Goal: Task Accomplishment & Management: Manage account settings

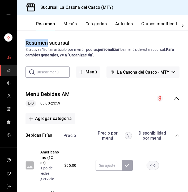
click at [5, 53] on link "mailbox folders" at bounding box center [8, 57] width 17 height 11
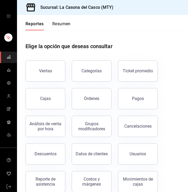
click at [58, 24] on button "Resumen" at bounding box center [61, 25] width 18 height 9
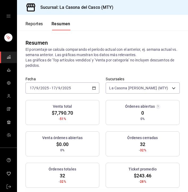
click at [33, 26] on button "Reportes" at bounding box center [35, 25] width 18 height 9
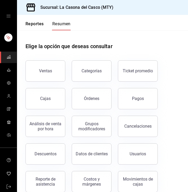
click at [33, 26] on button "Reportes" at bounding box center [35, 25] width 18 height 9
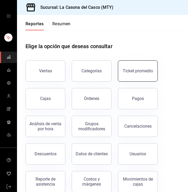
click at [137, 72] on div "Ticket promedio" at bounding box center [138, 70] width 30 height 5
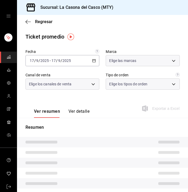
type input "7e4e7643-bc2c-442b-8a2a-9b04da6139a5"
type input "PARROT,UBER_EATS,RAPPI,DIDI_FOOD,ONLINE"
type input "37725a56-1572-4593-a8c9-f3487361729a,12c83e59-1750-49d3-bd42-14b7f767bf51,EXTER…"
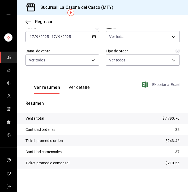
scroll to position [24, 0]
click at [28, 20] on icon "button" at bounding box center [27, 22] width 2 height 4
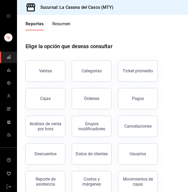
click at [67, 27] on button "Resumen" at bounding box center [61, 25] width 18 height 9
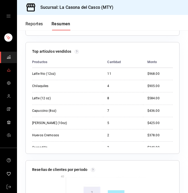
click at [10, 73] on span "mailbox folders" at bounding box center [9, 70] width 4 height 7
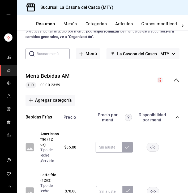
scroll to position [19, 0]
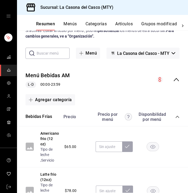
click at [147, 51] on span "La Casona del Casco - MTY" at bounding box center [143, 53] width 52 height 5
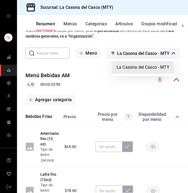
click at [148, 65] on li "La Casona del Casco - MTY" at bounding box center [143, 67] width 61 height 13
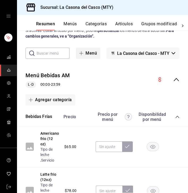
click at [97, 54] on button "Menú" at bounding box center [88, 53] width 24 height 11
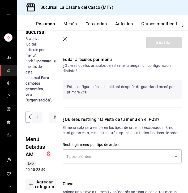
scroll to position [277, 0]
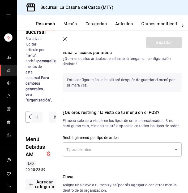
click at [67, 35] on header "Guardar" at bounding box center [122, 42] width 132 height 22
click at [67, 38] on icon "button" at bounding box center [65, 39] width 5 height 5
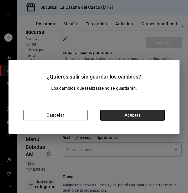
click at [126, 119] on button "Aceptar" at bounding box center [133, 115] width 64 height 11
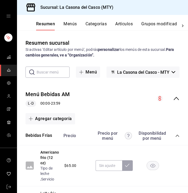
click at [75, 32] on div "Resumen sucursal Si activas ‘Editar artículo por menú’, podrás personalizar los…" at bounding box center [102, 111] width 171 height 162
click at [74, 23] on button "Menús" at bounding box center [70, 25] width 13 height 9
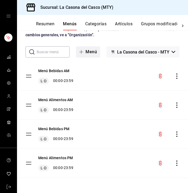
scroll to position [20, 0]
click at [62, 72] on button "Menú Bebidas AM" at bounding box center [53, 70] width 31 height 5
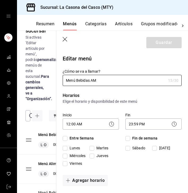
checkbox input "true"
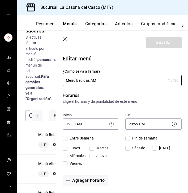
checkbox input "true"
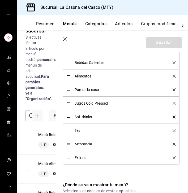
scroll to position [190, 0]
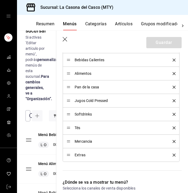
click at [91, 23] on button "Categorías" at bounding box center [96, 25] width 22 height 9
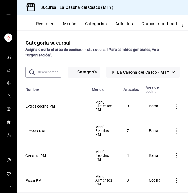
click at [52, 71] on input "text" at bounding box center [49, 72] width 25 height 11
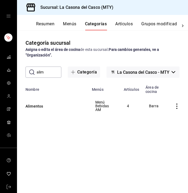
type input "alim"
drag, startPoint x: 52, startPoint y: 70, endPoint x: 40, endPoint y: 107, distance: 38.4
click at [40, 107] on button "Alimentos" at bounding box center [52, 105] width 53 height 5
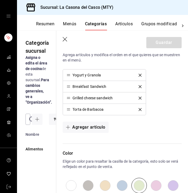
scroll to position [159, 0]
click at [70, 24] on button "Menús" at bounding box center [69, 25] width 13 height 9
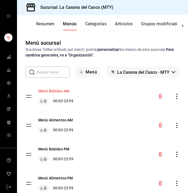
click at [57, 90] on button "Menú Bebidas AM" at bounding box center [53, 90] width 31 height 5
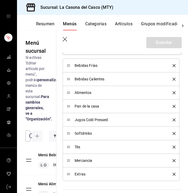
scroll to position [172, 0]
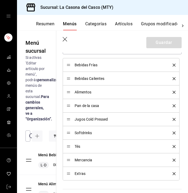
click at [174, 92] on icon "delete" at bounding box center [174, 92] width 3 height 3
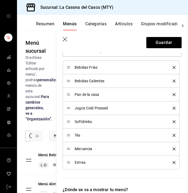
scroll to position [165, 0]
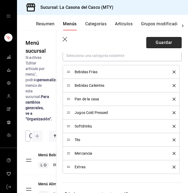
click at [168, 45] on button "Guardar" at bounding box center [164, 42] width 35 height 11
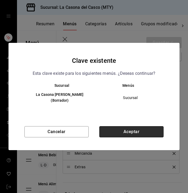
click at [138, 128] on button "Aceptar" at bounding box center [131, 131] width 64 height 11
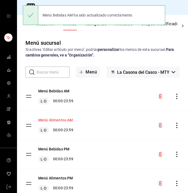
click at [59, 121] on button "Menú Alimentos AM" at bounding box center [55, 119] width 35 height 5
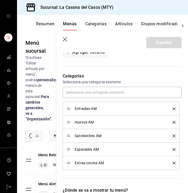
scroll to position [129, 0]
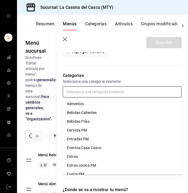
click at [117, 96] on input "text" at bounding box center [122, 91] width 119 height 11
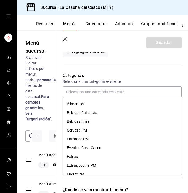
click at [98, 23] on button "Categorías" at bounding box center [96, 25] width 22 height 9
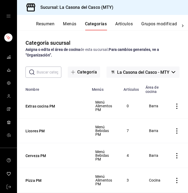
click at [56, 71] on input "text" at bounding box center [49, 72] width 25 height 11
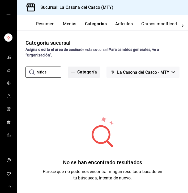
type input "Niños"
click at [90, 74] on button "Categoría" at bounding box center [84, 72] width 32 height 11
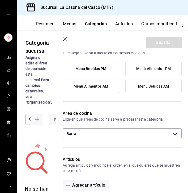
scroll to position [58, 0]
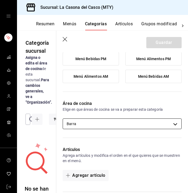
type input "Niños"
click at [107, 125] on body "Sucursal: La Casona [PERSON_NAME] (MTY) Resumen Menús Categorías Artículos Grup…" at bounding box center [94, 96] width 188 height 193
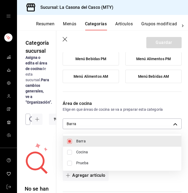
click at [98, 151] on span "Cocina" at bounding box center [126, 152] width 101 height 6
type input "a3a648c2-9573-4458-ae39-afad021d0e3f,e691a653-819e-464a-9afc-b7bff8df142a"
checkbox input "true"
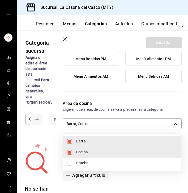
click at [100, 141] on span "Barra" at bounding box center [126, 141] width 101 height 6
type input "e691a653-819e-464a-9afc-b7bff8df142a"
checkbox input "false"
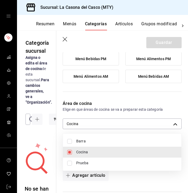
click at [112, 97] on div at bounding box center [94, 96] width 188 height 193
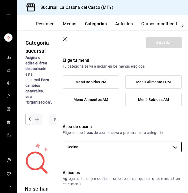
scroll to position [33, 0]
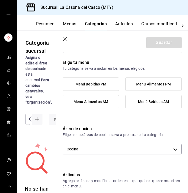
click at [109, 104] on label "Menú Alimentos AM" at bounding box center [91, 101] width 56 height 13
click at [0, 0] on input "Menú Alimentos AM" at bounding box center [0, 0] width 0 height 0
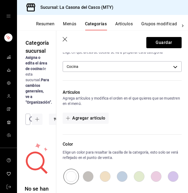
scroll to position [116, 0]
click at [99, 118] on button "Agregar artículo" at bounding box center [86, 117] width 46 height 11
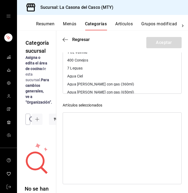
scroll to position [0, 0]
click at [68, 36] on header "Regresar Aceptar" at bounding box center [122, 42] width 132 height 22
click at [66, 39] on icon "button" at bounding box center [65, 39] width 5 height 0
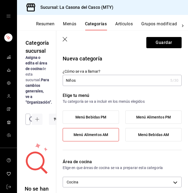
click at [65, 80] on input "Niños" at bounding box center [116, 80] width 106 height 11
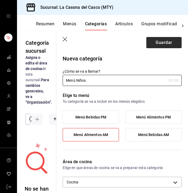
type input "Menú Niños"
click at [157, 45] on button "Guardar" at bounding box center [164, 42] width 35 height 11
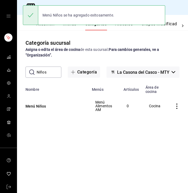
click at [118, 25] on div "Menú Niños se ha agregado exitosamente." at bounding box center [94, 15] width 143 height 23
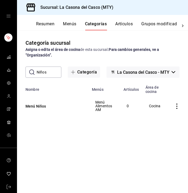
click at [124, 26] on button "Artículos" at bounding box center [124, 25] width 18 height 9
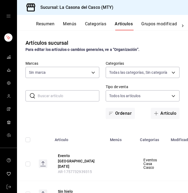
type input "fccf2305-8c51-4c1e-b5ce-d1256f432199,c381deda-a050-4512-bc38-e998934a13da,a9f19…"
type input "7e4e7643-bc2c-442b-8a2a-9b04da6139a5"
click at [58, 98] on input "text" at bounding box center [69, 95] width 62 height 11
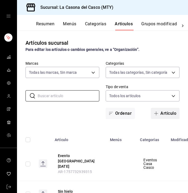
click at [170, 115] on button "Artículo" at bounding box center [165, 113] width 29 height 11
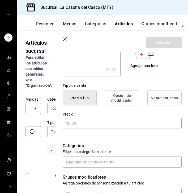
scroll to position [118, 0]
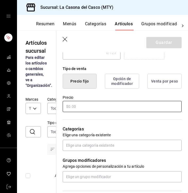
type input "Taquitos de barbacoa"
click at [98, 111] on input "text" at bounding box center [122, 106] width 119 height 11
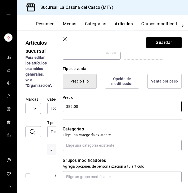
type input "$85.00"
click at [98, 139] on div "Categorías Elige una categoría existente" at bounding box center [119, 132] width 126 height 38
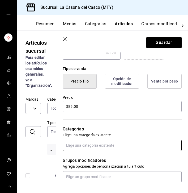
click at [95, 144] on input "text" at bounding box center [122, 145] width 119 height 11
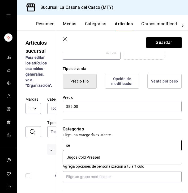
type input "s"
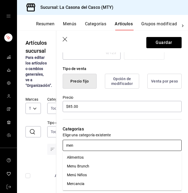
type input "menu"
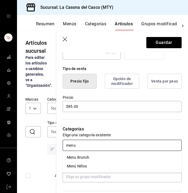
click at [92, 168] on li "Menú Niños" at bounding box center [122, 166] width 119 height 9
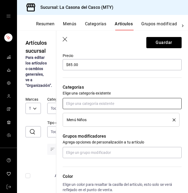
scroll to position [165, 0]
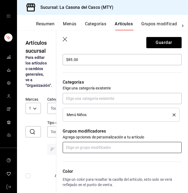
click at [93, 147] on input "text" at bounding box center [122, 147] width 119 height 11
type input "s"
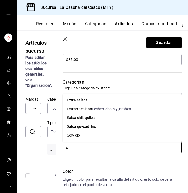
click at [90, 137] on li "Servicio" at bounding box center [122, 135] width 119 height 9
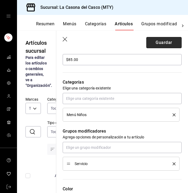
click at [156, 45] on button "Guardar" at bounding box center [164, 42] width 35 height 11
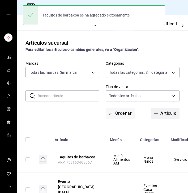
click at [173, 112] on button "Artículo" at bounding box center [165, 113] width 29 height 11
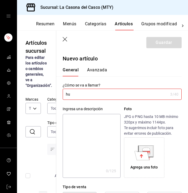
type input "h"
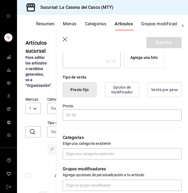
scroll to position [115, 0]
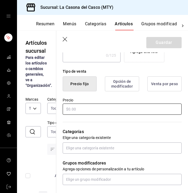
type input "Huevo con queso"
click at [100, 111] on input "text" at bounding box center [122, 108] width 119 height 11
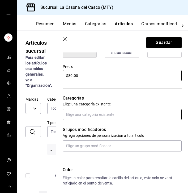
scroll to position [149, 0]
type input "$80.00"
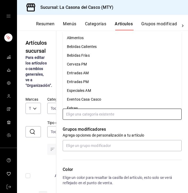
click at [93, 119] on input "text" at bounding box center [122, 114] width 119 height 11
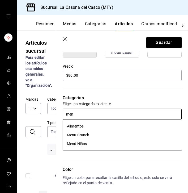
type input "menu"
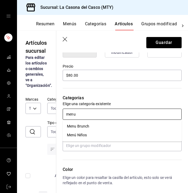
click at [92, 134] on li "Menú Niños" at bounding box center [122, 135] width 119 height 9
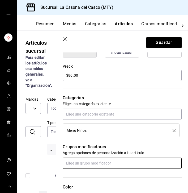
click at [89, 165] on input "text" at bounding box center [122, 162] width 119 height 11
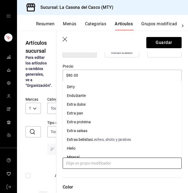
type input "s"
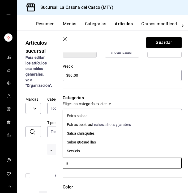
click at [87, 152] on li "Servicio" at bounding box center [122, 151] width 119 height 9
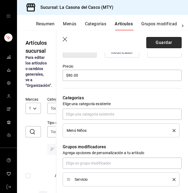
click at [160, 44] on button "Guardar" at bounding box center [164, 42] width 35 height 11
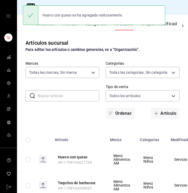
click at [79, 97] on input "text" at bounding box center [69, 95] width 62 height 11
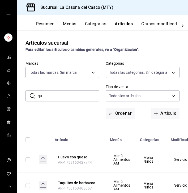
type input "q"
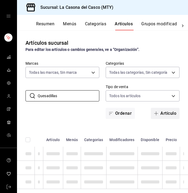
type input "Quesadillas"
click at [155, 111] on button "Artículo" at bounding box center [165, 113] width 29 height 11
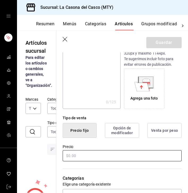
scroll to position [69, 0]
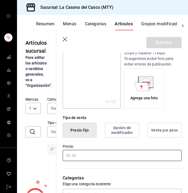
type input "Quesadillas"
click at [103, 157] on input "text" at bounding box center [122, 155] width 119 height 11
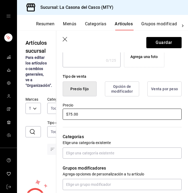
scroll to position [122, 0]
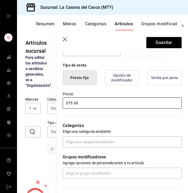
type input "$75.00"
click at [96, 148] on div "Grupos modificadores Agrega opciones de personalización a tu artículo" at bounding box center [119, 162] width 126 height 31
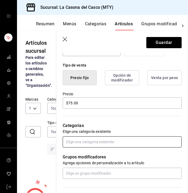
click at [97, 142] on input "text" at bounding box center [122, 141] width 119 height 11
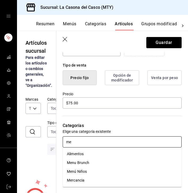
type input "men"
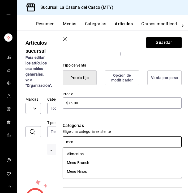
click at [94, 168] on li "Menú Niños" at bounding box center [122, 171] width 119 height 9
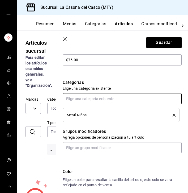
scroll to position [174, 0]
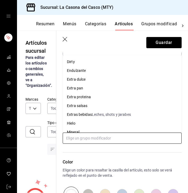
click at [105, 133] on input "text" at bounding box center [122, 137] width 119 height 11
type input "s"
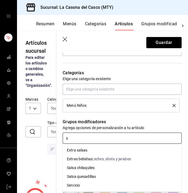
click at [78, 185] on div "Servicio" at bounding box center [73, 186] width 13 height 6
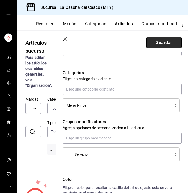
click at [159, 39] on button "Guardar" at bounding box center [164, 42] width 35 height 11
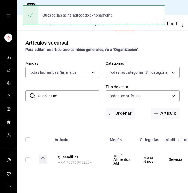
click at [68, 100] on input "Quesadillas" at bounding box center [69, 95] width 62 height 11
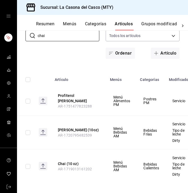
scroll to position [60, 0]
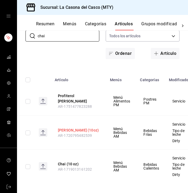
type input "chai"
click at [69, 127] on button "[PERSON_NAME] (10oz)" at bounding box center [79, 129] width 43 height 5
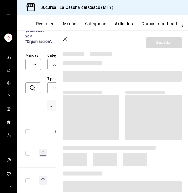
scroll to position [26, 0]
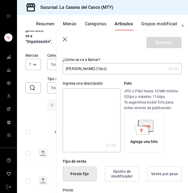
type input "$85.00"
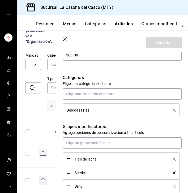
scroll to position [193, 0]
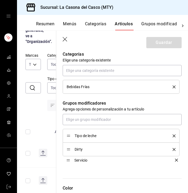
drag, startPoint x: 68, startPoint y: 150, endPoint x: 68, endPoint y: 162, distance: 12.2
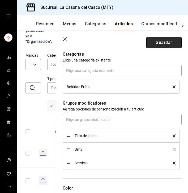
click at [161, 44] on button "Guardar" at bounding box center [164, 42] width 35 height 11
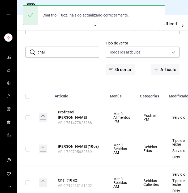
scroll to position [44, 0]
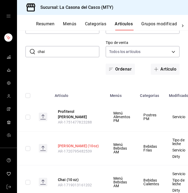
click at [67, 143] on button "[PERSON_NAME] (10oz)" at bounding box center [79, 145] width 43 height 5
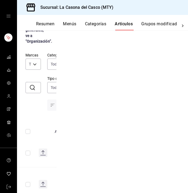
scroll to position [44, 0]
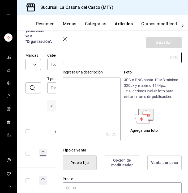
type input "[PERSON_NAME] (10oz)"
type input "AR-1720795482539"
type input "$85.00"
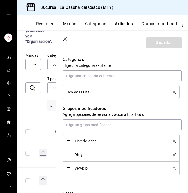
scroll to position [194, 0]
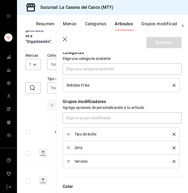
click at [70, 150] on div "Dirty" at bounding box center [121, 148] width 109 height 6
drag, startPoint x: 70, startPoint y: 147, endPoint x: 70, endPoint y: 161, distance: 13.8
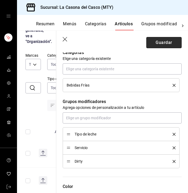
click at [163, 44] on button "Guardar" at bounding box center [164, 42] width 35 height 11
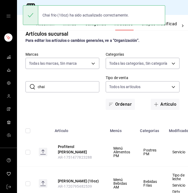
click at [81, 85] on input "chai" at bounding box center [69, 86] width 62 height 11
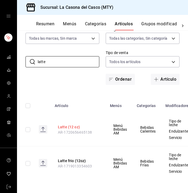
click at [68, 129] on button "Latte (12 oz)" at bounding box center [79, 126] width 43 height 5
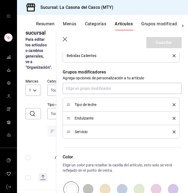
scroll to position [223, 0]
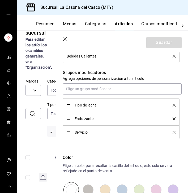
click at [66, 39] on icon "button" at bounding box center [65, 39] width 5 height 5
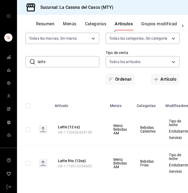
click at [76, 69] on div "​ latte ​ Marcas Todas las marcas, Sin marca 7e4e7643-bc2c-442b-8a2a-9b04da6139…" at bounding box center [102, 56] width 171 height 58
click at [76, 66] on input "latte" at bounding box center [69, 61] width 62 height 11
type input "l"
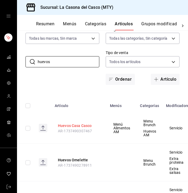
type input "huevos"
click at [69, 125] on button "Huevos Casa Casco" at bounding box center [79, 125] width 43 height 5
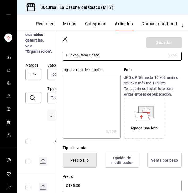
scroll to position [80, 0]
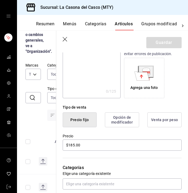
click at [104, 28] on button "Categorías" at bounding box center [96, 25] width 22 height 9
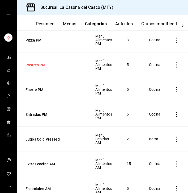
scroll to position [166, 0]
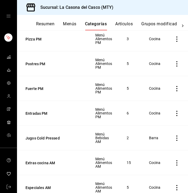
click at [147, 25] on button "Grupos modificadores" at bounding box center [164, 25] width 44 height 9
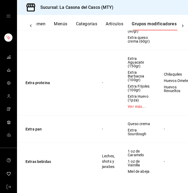
scroll to position [472, 0]
click at [43, 85] on button "Extra proteina" at bounding box center [58, 82] width 64 height 5
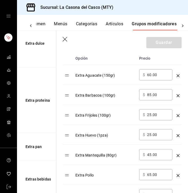
scroll to position [174, 0]
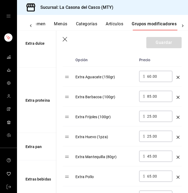
click at [149, 74] on input "60.00" at bounding box center [158, 76] width 22 height 5
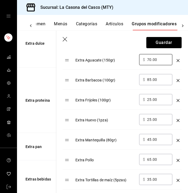
scroll to position [191, 0]
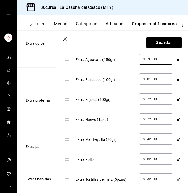
type input "70.00"
click at [151, 99] on input "25.00" at bounding box center [158, 98] width 22 height 5
type input "2.00"
type input "30.00"
click at [151, 118] on input "25.00" at bounding box center [158, 118] width 22 height 5
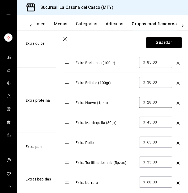
scroll to position [214, 0]
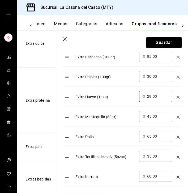
type input "28.00"
click at [148, 136] on input "65.00" at bounding box center [158, 136] width 22 height 5
click at [149, 136] on input "65.00" at bounding box center [158, 136] width 22 height 5
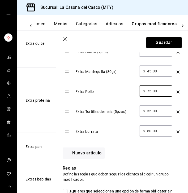
scroll to position [261, 0]
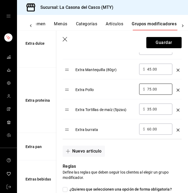
type input "75.00"
click at [176, 129] on td "optionsTable" at bounding box center [178, 129] width 7 height 20
click at [179, 129] on icon "optionsTable" at bounding box center [178, 129] width 3 height 3
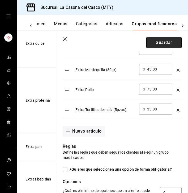
click at [173, 40] on button "Guardar" at bounding box center [164, 42] width 35 height 11
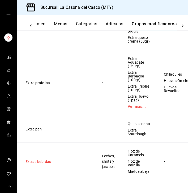
click at [51, 162] on button "Extras bebidas" at bounding box center [58, 161] width 64 height 5
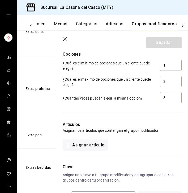
scroll to position [320, 0]
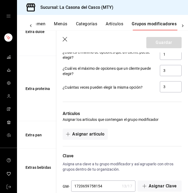
click at [65, 38] on icon "button" at bounding box center [65, 39] width 5 height 5
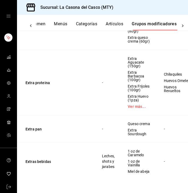
click at [32, 26] on icon at bounding box center [30, 25] width 5 height 5
